Goal: Task Accomplishment & Management: Use online tool/utility

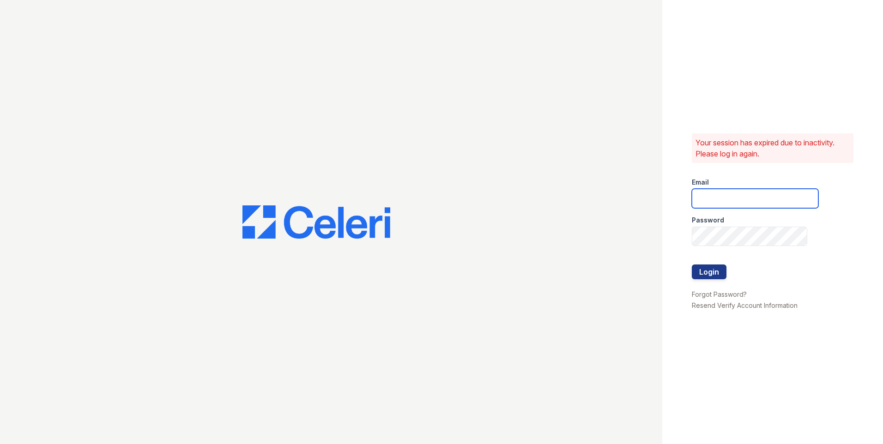
click at [733, 200] on input "email" at bounding box center [755, 198] width 127 height 19
click at [708, 200] on input "email" at bounding box center [755, 198] width 127 height 19
click at [597, 301] on div at bounding box center [331, 222] width 662 height 444
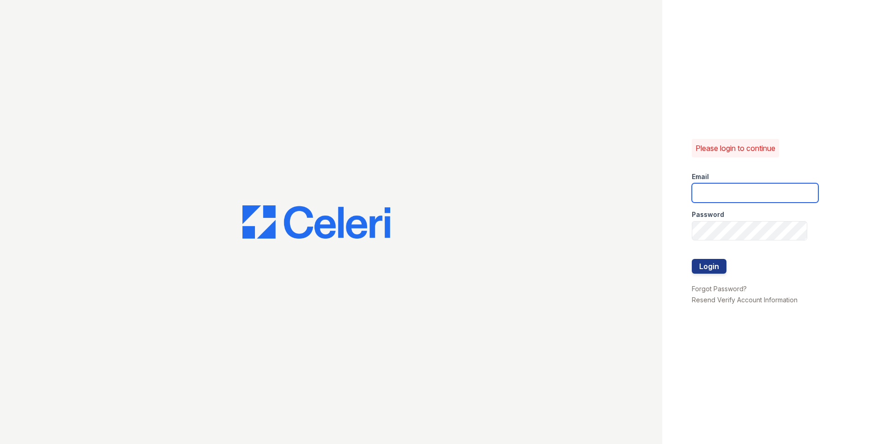
click at [775, 189] on input "email" at bounding box center [755, 192] width 127 height 19
type input "autumncreek1@cafmanagement.com"
click at [723, 267] on button "Login" at bounding box center [709, 266] width 35 height 15
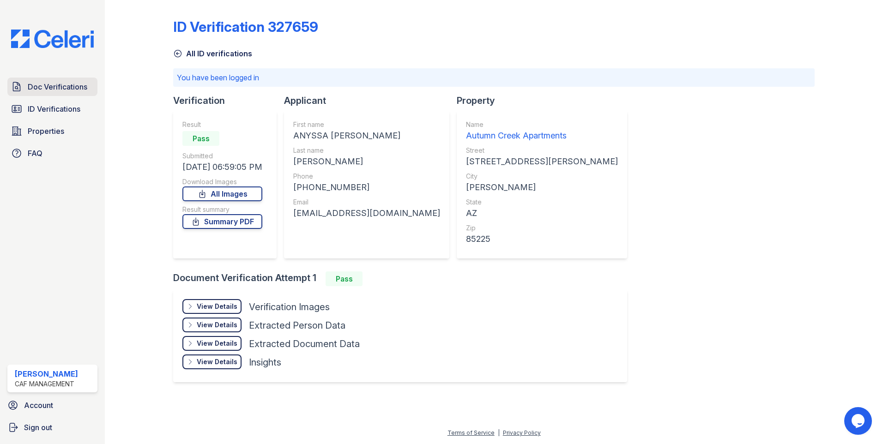
click at [73, 91] on span "Doc Verifications" at bounding box center [58, 86] width 60 height 11
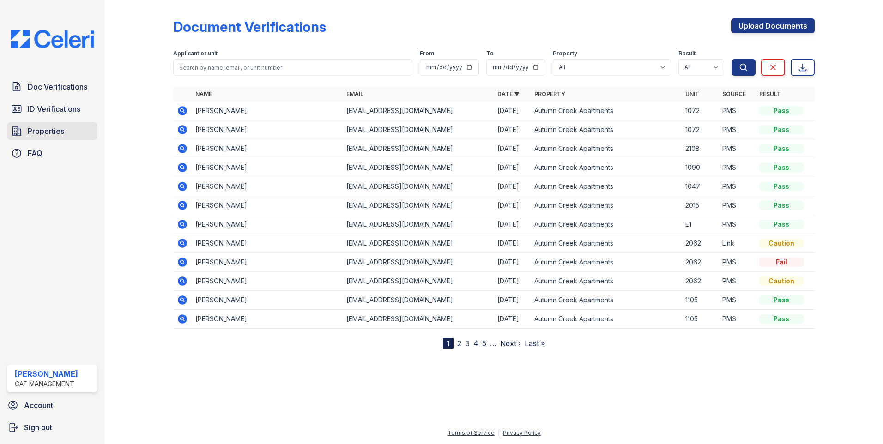
click at [38, 132] on span "Properties" at bounding box center [46, 131] width 36 height 11
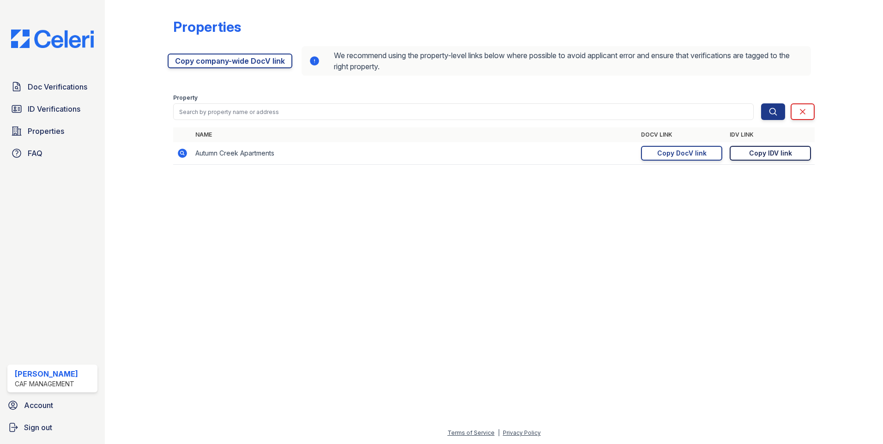
click at [769, 160] on link "Copy IDV link Copy link" at bounding box center [770, 153] width 81 height 15
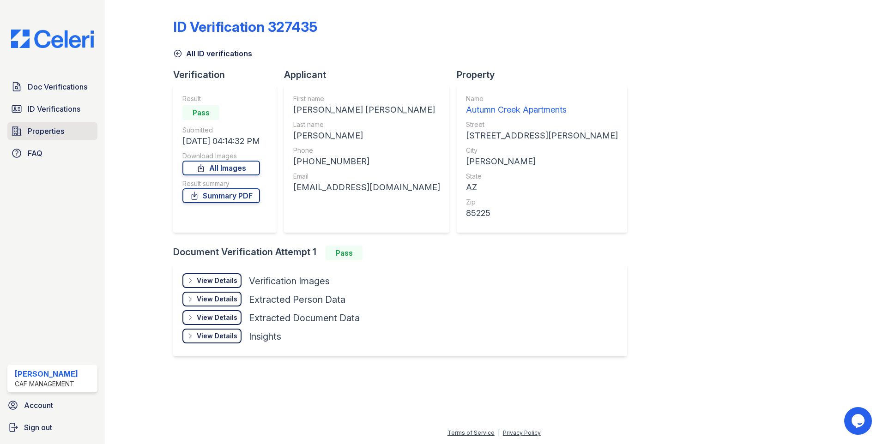
click at [44, 130] on span "Properties" at bounding box center [46, 131] width 36 height 11
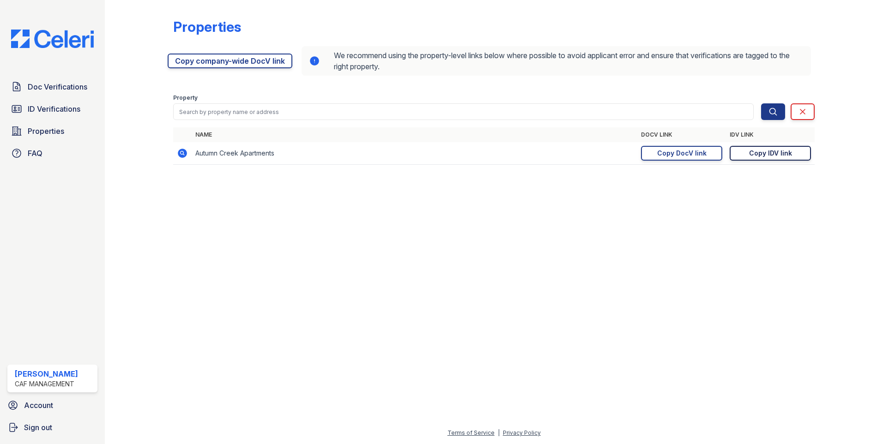
click at [765, 154] on div "Copy IDV link" at bounding box center [770, 153] width 43 height 9
